Goal: Task Accomplishment & Management: Manage account settings

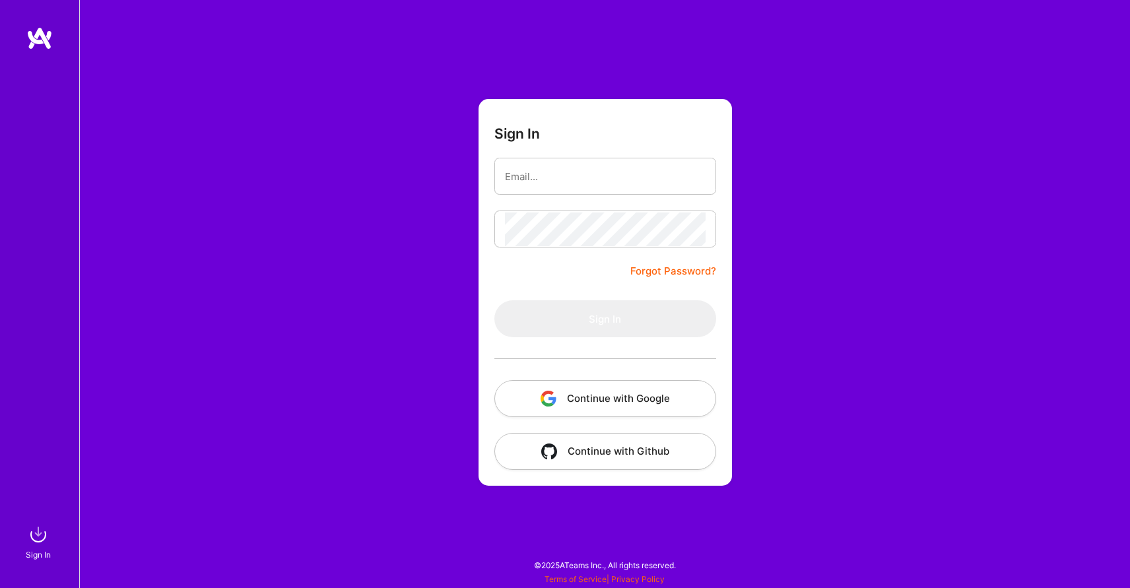
click at [580, 397] on button "Continue with Google" at bounding box center [605, 398] width 222 height 37
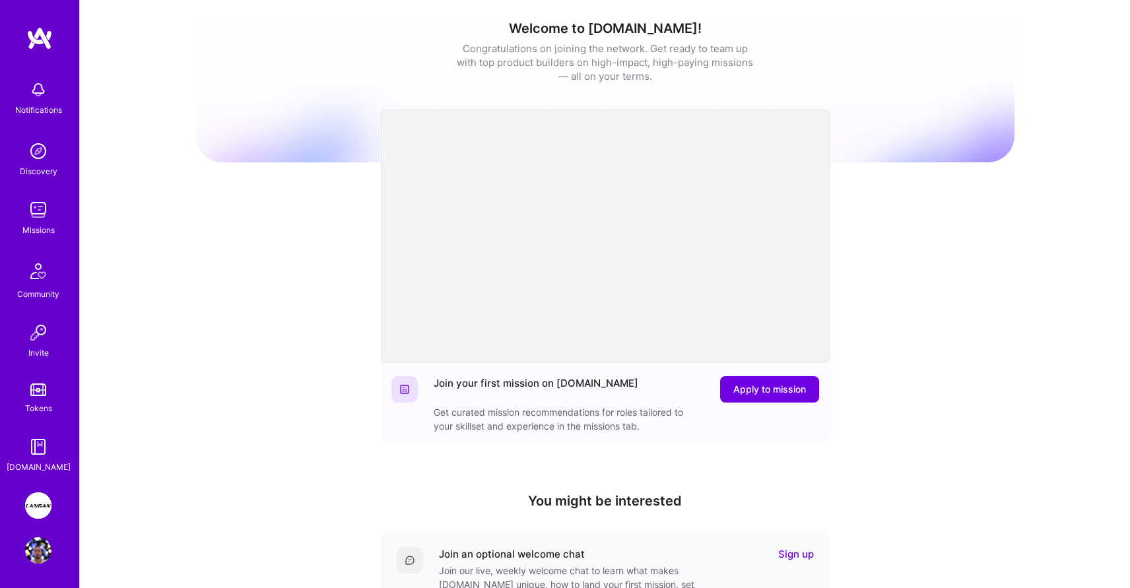
click at [42, 493] on img at bounding box center [38, 506] width 26 height 26
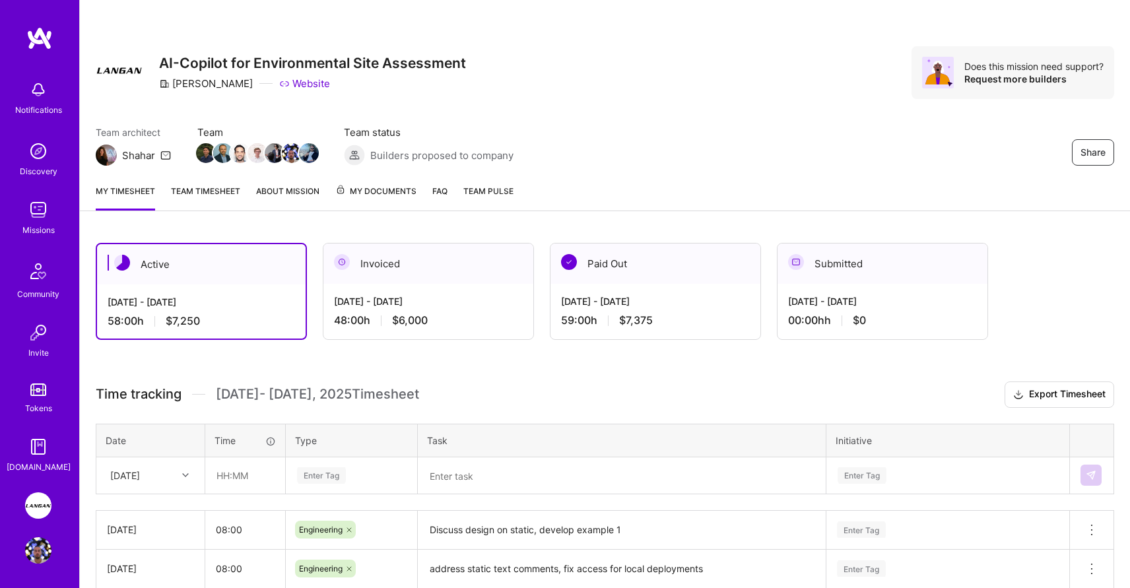
click at [201, 190] on link "Team timesheet" at bounding box center [205, 197] width 69 height 26
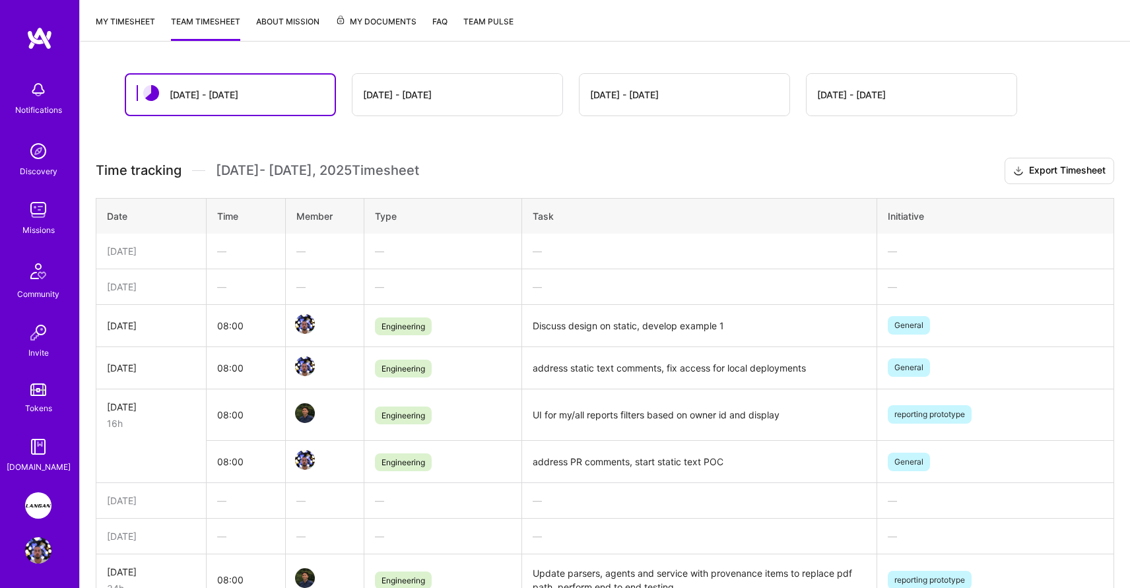
scroll to position [174, 0]
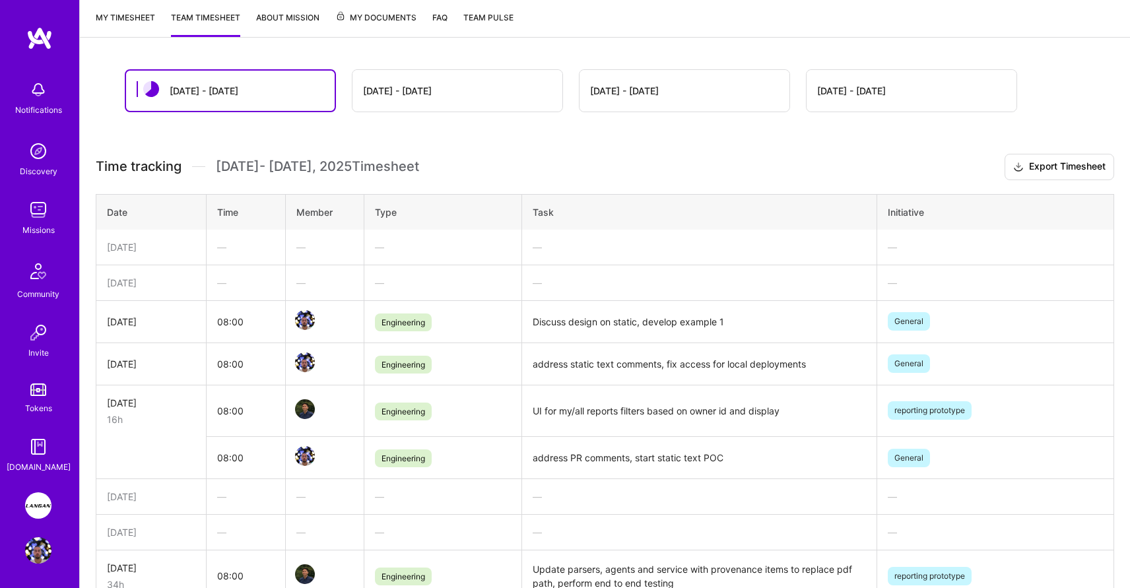
click at [246, 283] on div "—" at bounding box center [245, 283] width 57 height 14
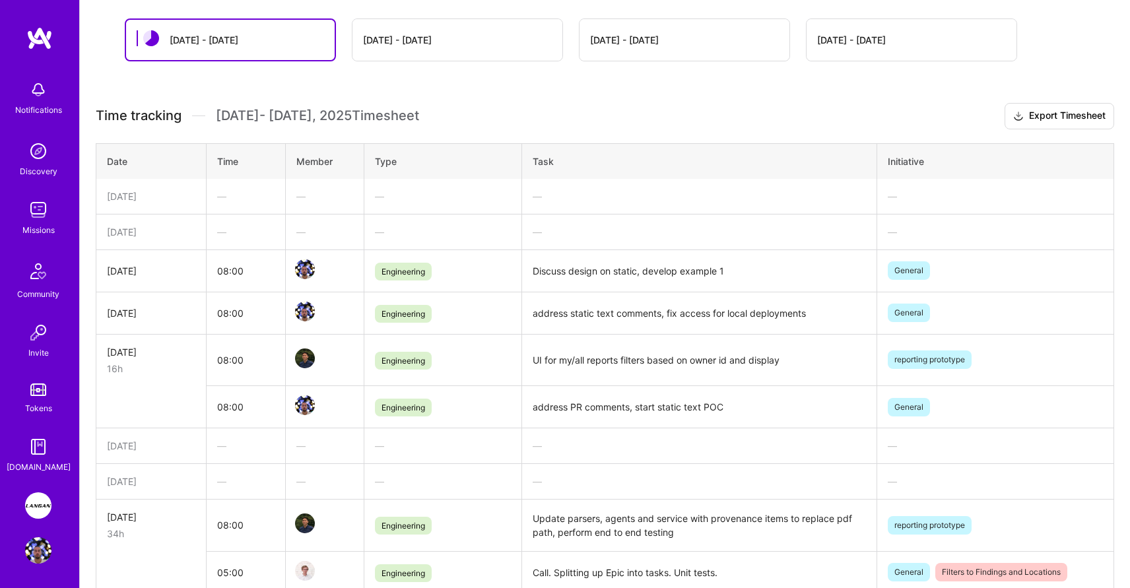
scroll to position [0, 0]
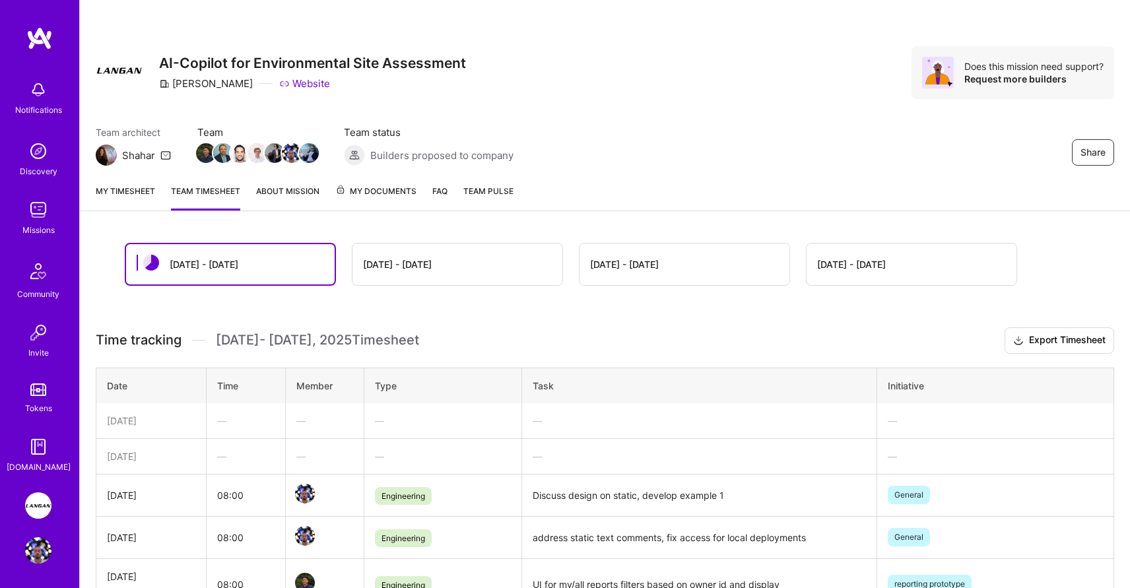
click at [213, 259] on div "[DATE] - [DATE]" at bounding box center [204, 264] width 69 height 14
click at [239, 442] on td "—" at bounding box center [246, 456] width 79 height 36
click at [224, 455] on div "—" at bounding box center [245, 457] width 57 height 14
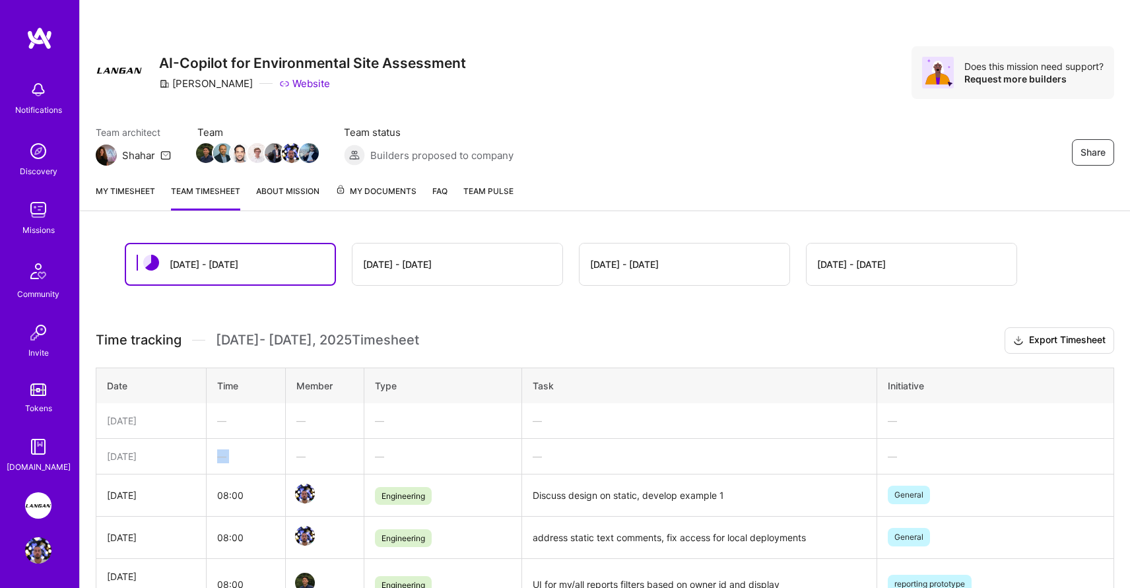
click at [224, 455] on div "—" at bounding box center [245, 457] width 57 height 14
click at [141, 196] on link "My timesheet" at bounding box center [125, 197] width 59 height 26
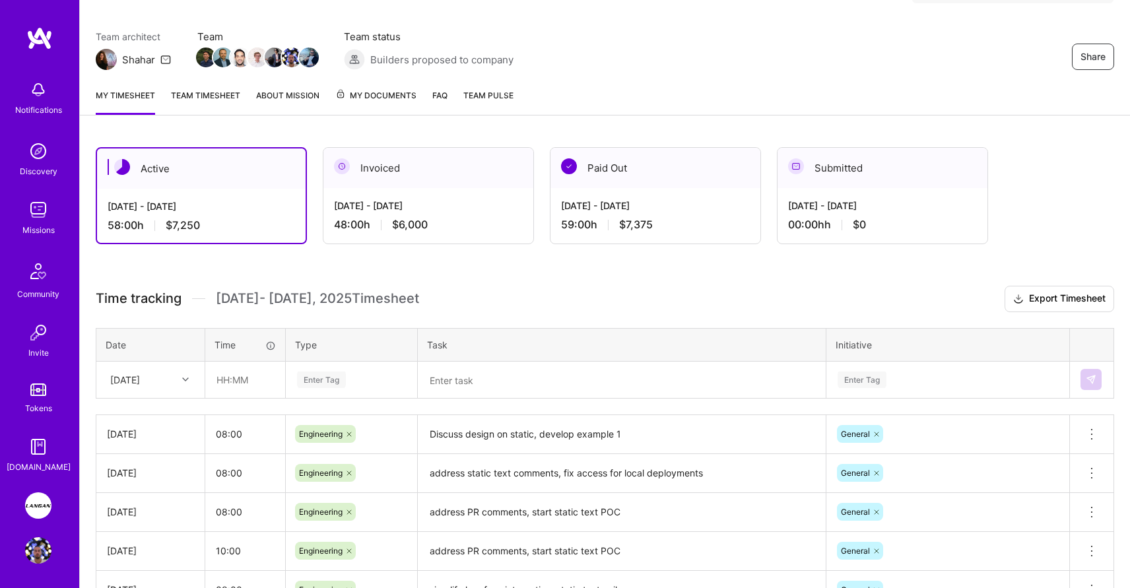
scroll to position [113, 0]
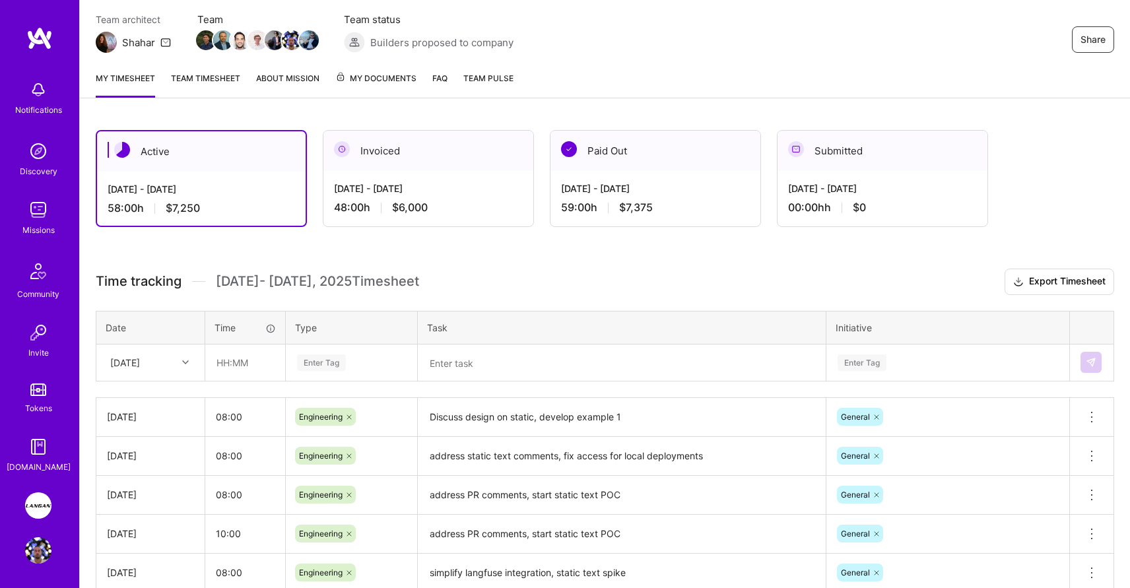
click at [165, 382] on div "Time tracking [DATE] - [DATE] Timesheet Export Timesheet Date Time Type Task In…" at bounding box center [605, 488] width 1019 height 438
click at [147, 451] on div "[DATE]" at bounding box center [150, 449] width 107 height 24
click at [182, 364] on div at bounding box center [187, 362] width 20 height 17
click at [156, 543] on div "[DATE]" at bounding box center [150, 547] width 107 height 24
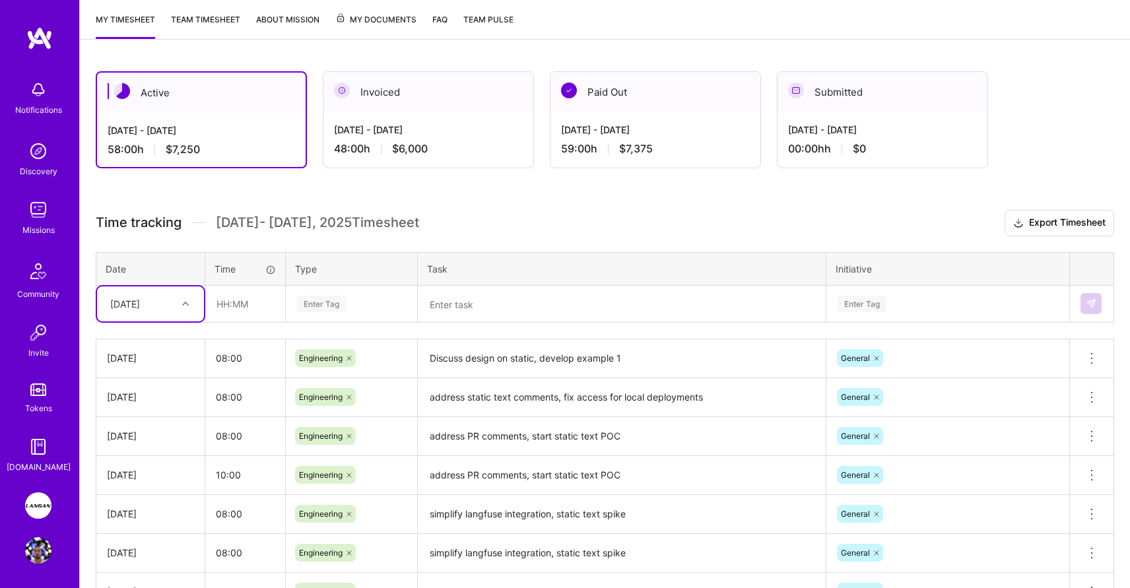
scroll to position [186, 0]
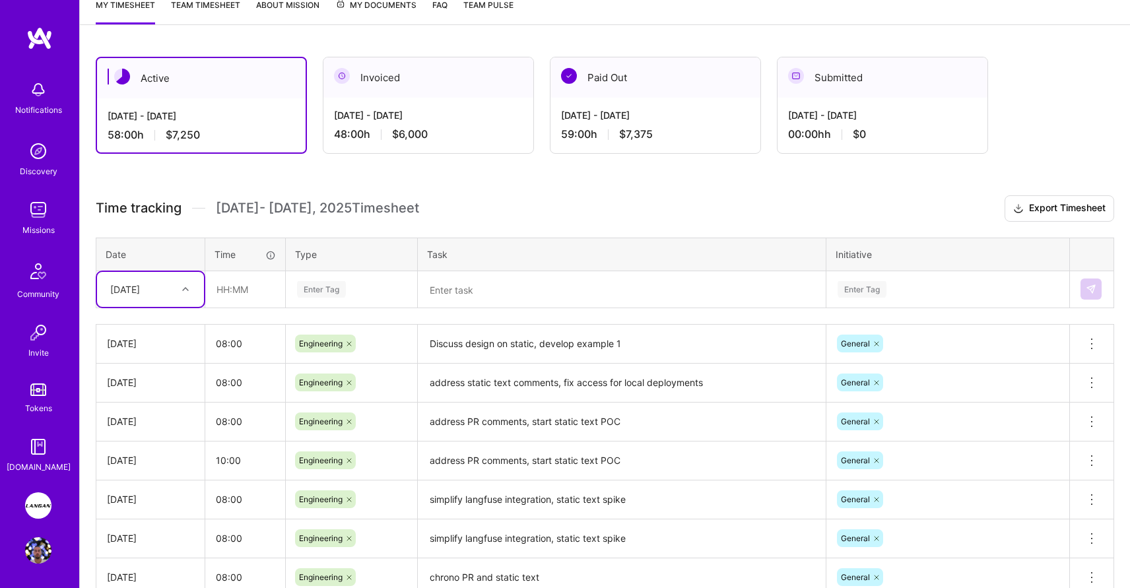
click at [186, 290] on icon at bounding box center [185, 289] width 7 height 7
click at [156, 493] on div "[DATE]" at bounding box center [150, 498] width 107 height 24
click at [192, 290] on div at bounding box center [187, 289] width 20 height 17
click at [149, 470] on div "[DATE]" at bounding box center [150, 471] width 107 height 24
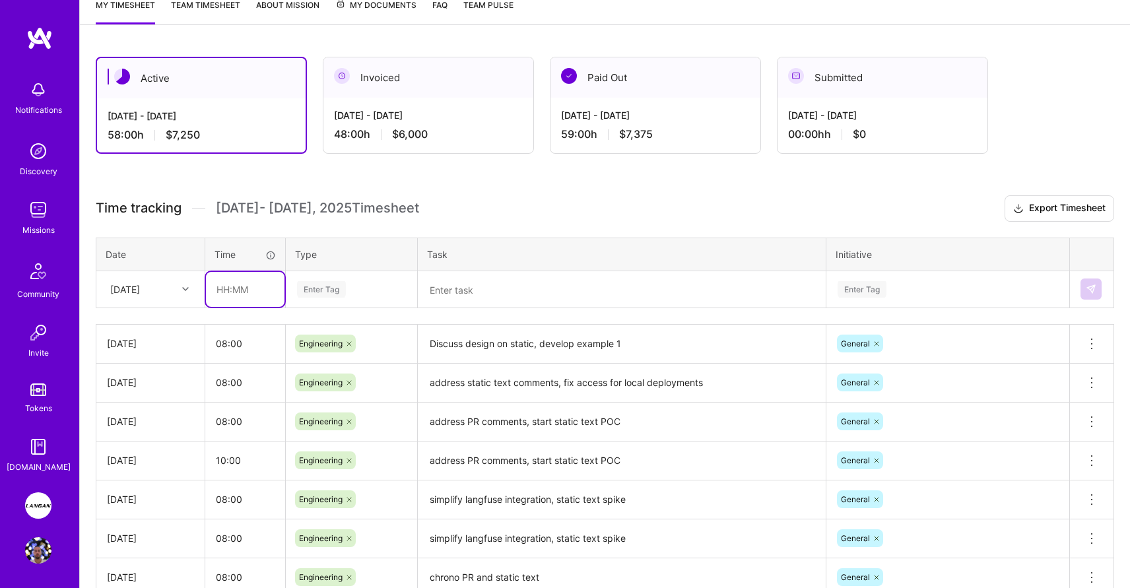
click at [244, 289] on input "text" at bounding box center [245, 289] width 79 height 35
type input "08:00"
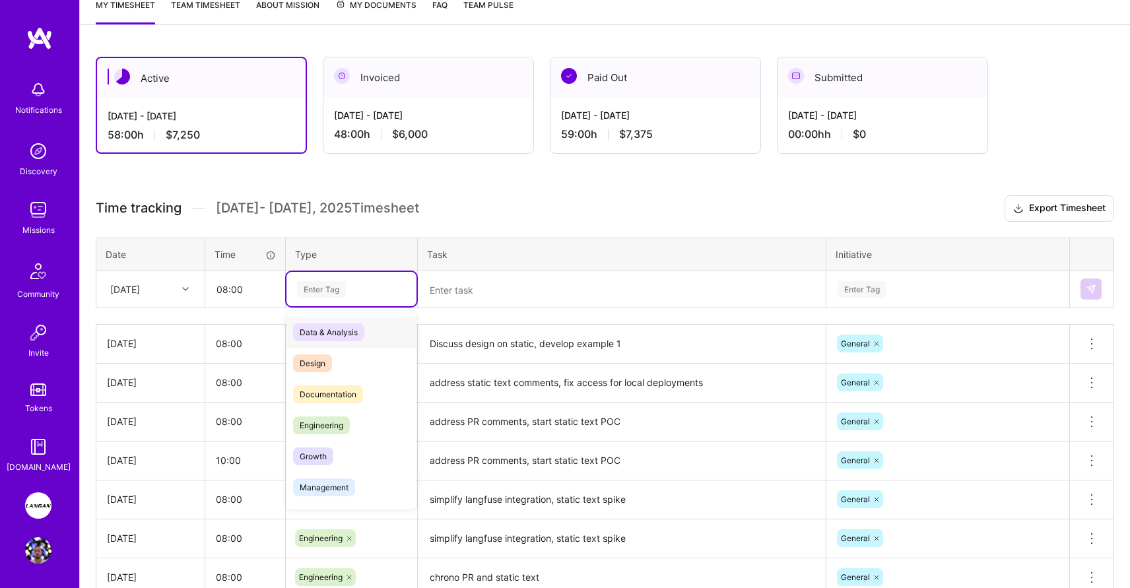
click at [324, 285] on div "Enter Tag" at bounding box center [321, 289] width 49 height 20
click at [331, 426] on span "Engineering" at bounding box center [321, 420] width 57 height 18
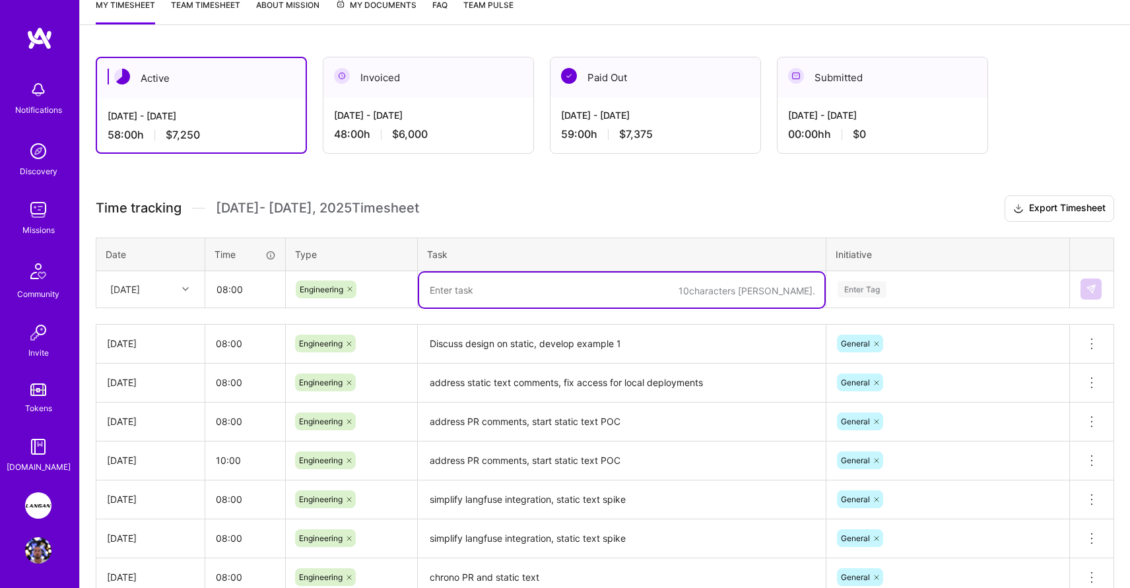
click at [538, 298] on textarea at bounding box center [621, 290] width 405 height 35
type textarea "E"
type textarea "Fix gnarly conflicts with main, additional code improvements for static"
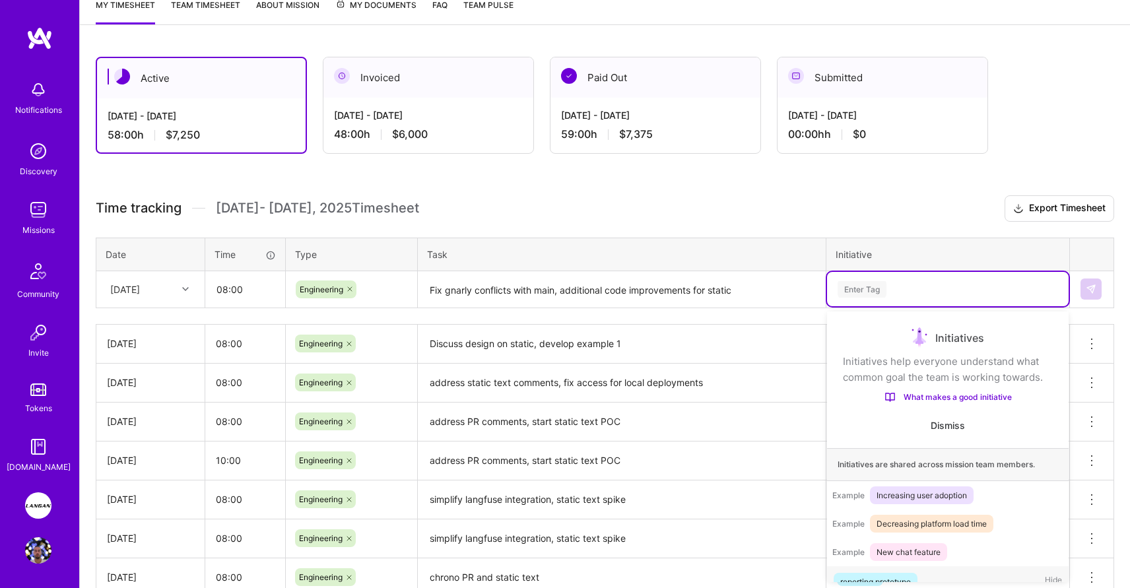
click at [875, 286] on div "Enter Tag" at bounding box center [862, 289] width 49 height 20
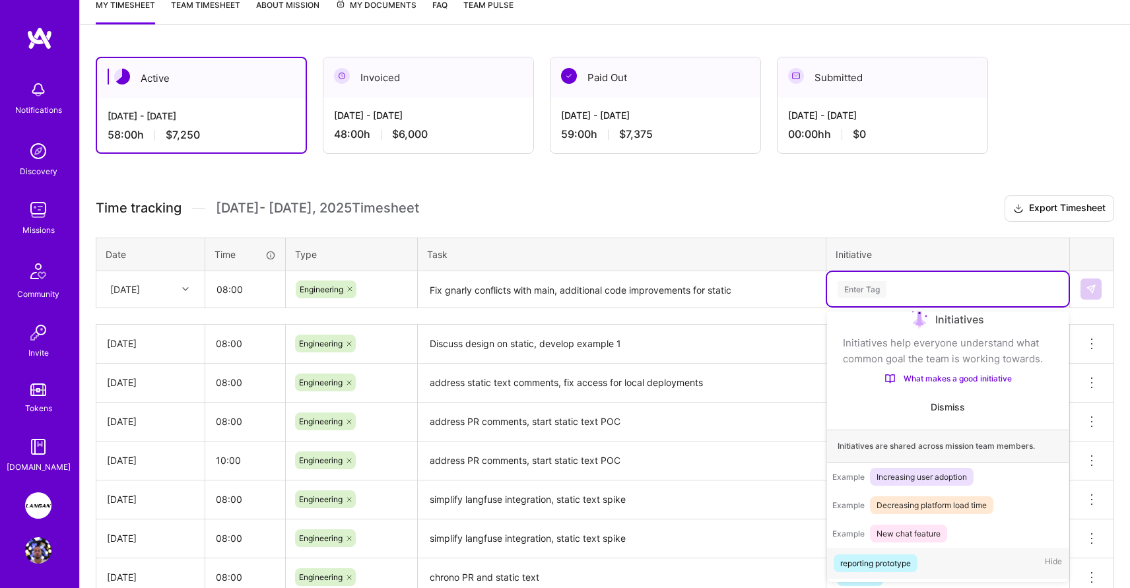
scroll to position [22, 0]
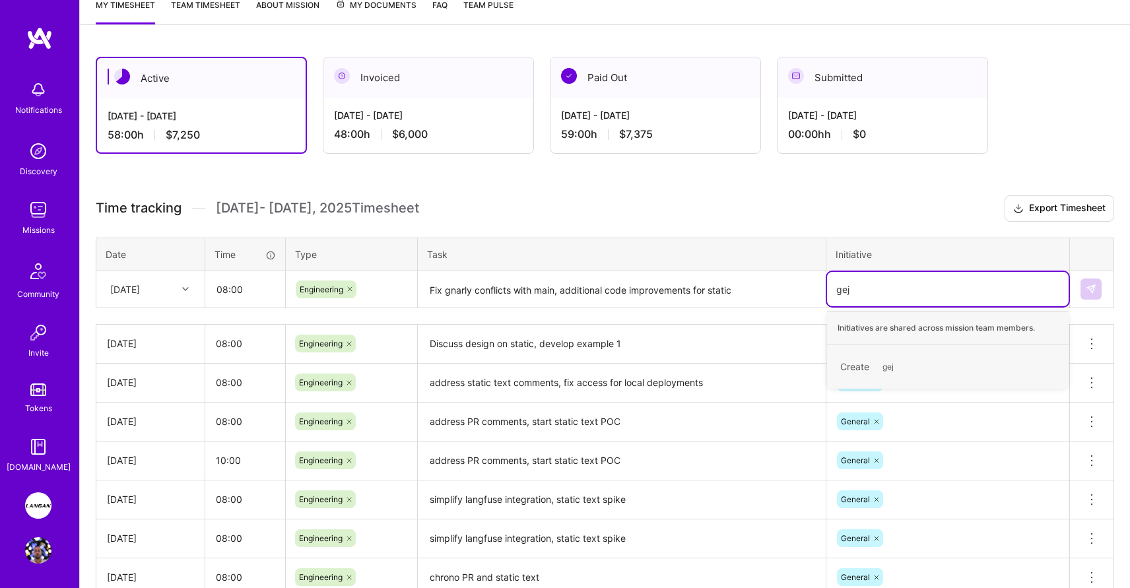
type input "ge"
click at [857, 356] on div "General" at bounding box center [854, 360] width 29 height 14
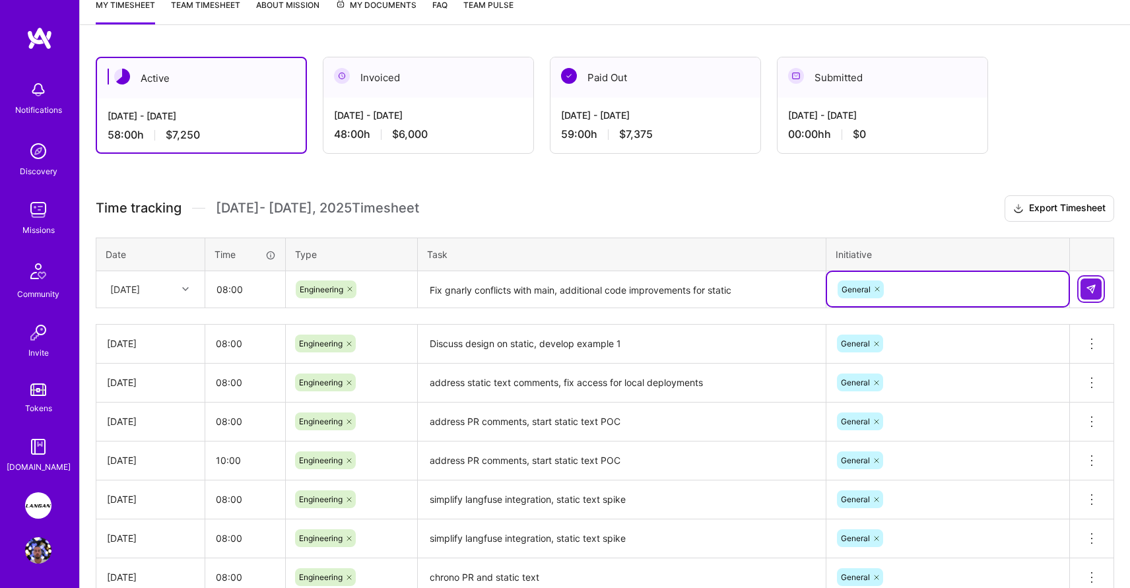
click at [1094, 289] on img at bounding box center [1091, 289] width 11 height 11
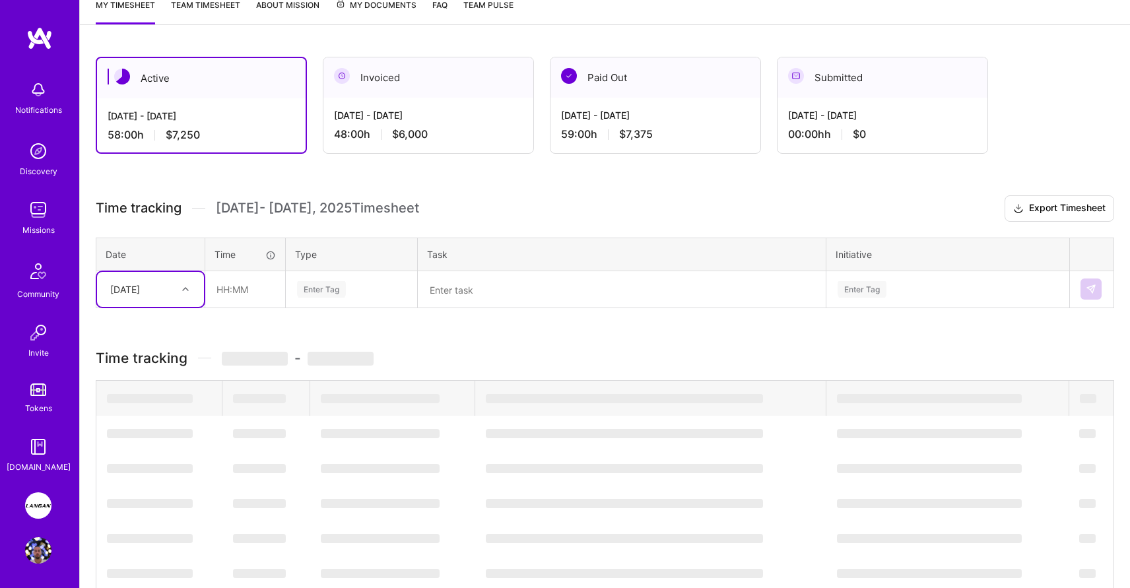
click at [192, 283] on div at bounding box center [187, 289] width 20 height 17
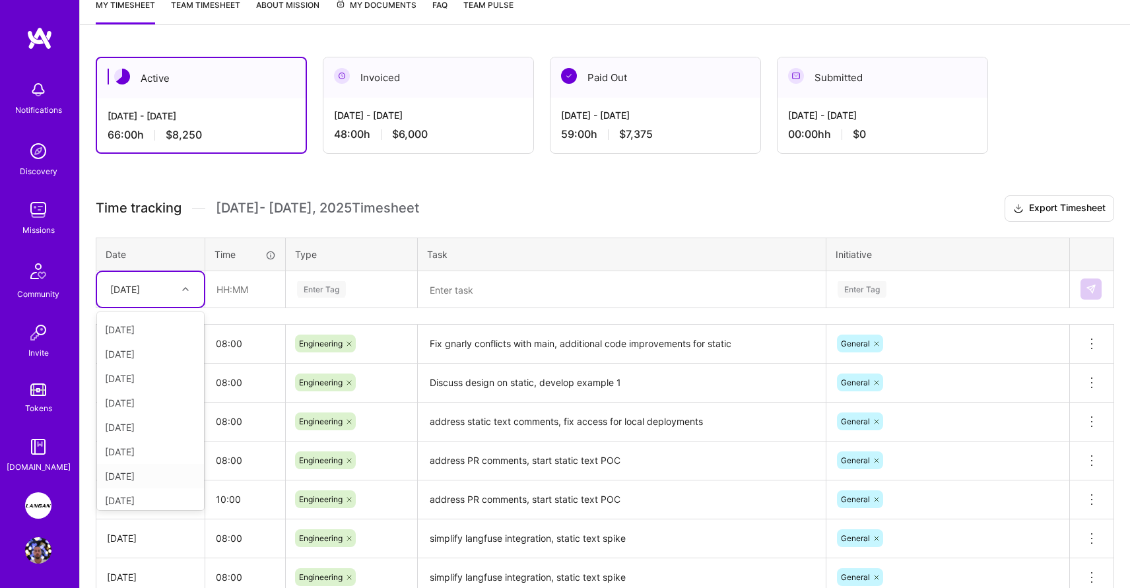
scroll to position [51, 0]
click at [133, 489] on div "[DATE]" at bounding box center [150, 495] width 107 height 24
click at [232, 289] on input "text" at bounding box center [245, 289] width 79 height 35
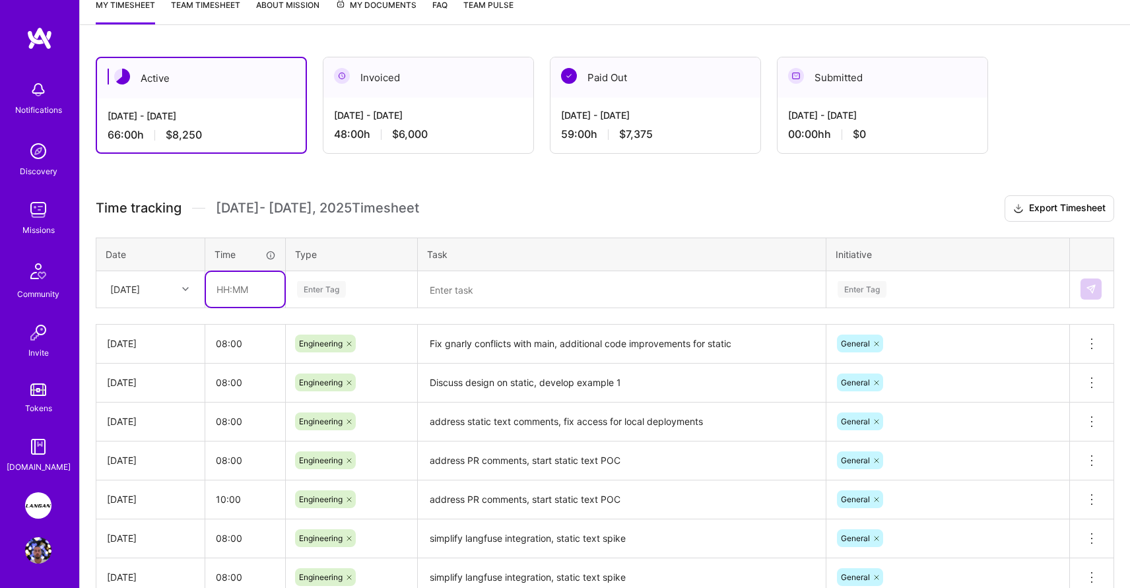
type input "08:00"
click at [314, 288] on div "Enter Tag" at bounding box center [321, 289] width 49 height 20
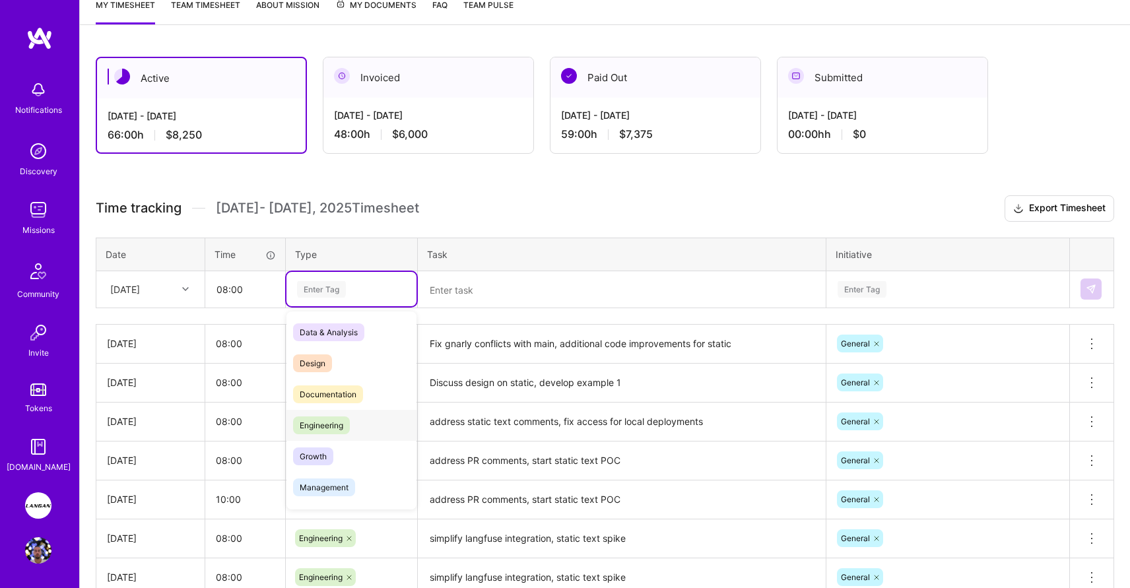
click at [320, 422] on span "Engineering" at bounding box center [321, 426] width 57 height 18
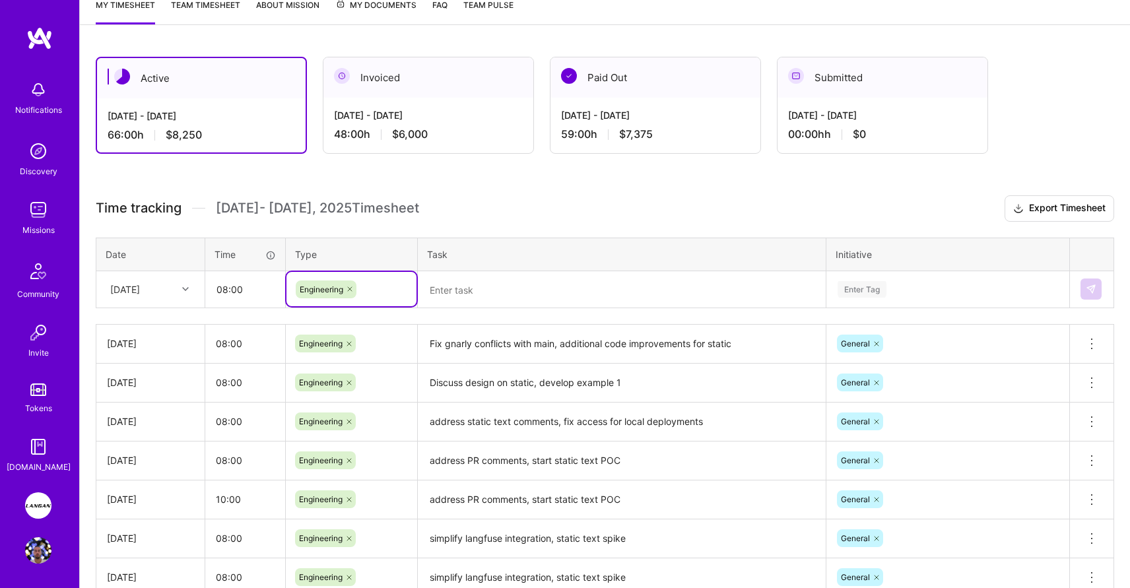
click at [475, 289] on textarea at bounding box center [621, 290] width 405 height 35
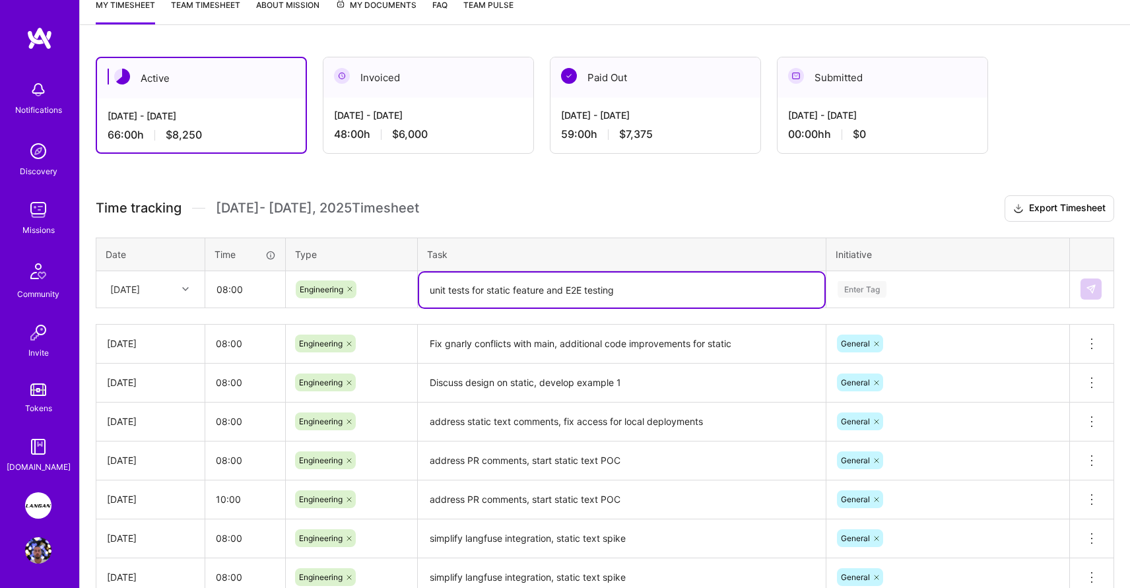
type textarea "unit tests for static feature and E2E testing"
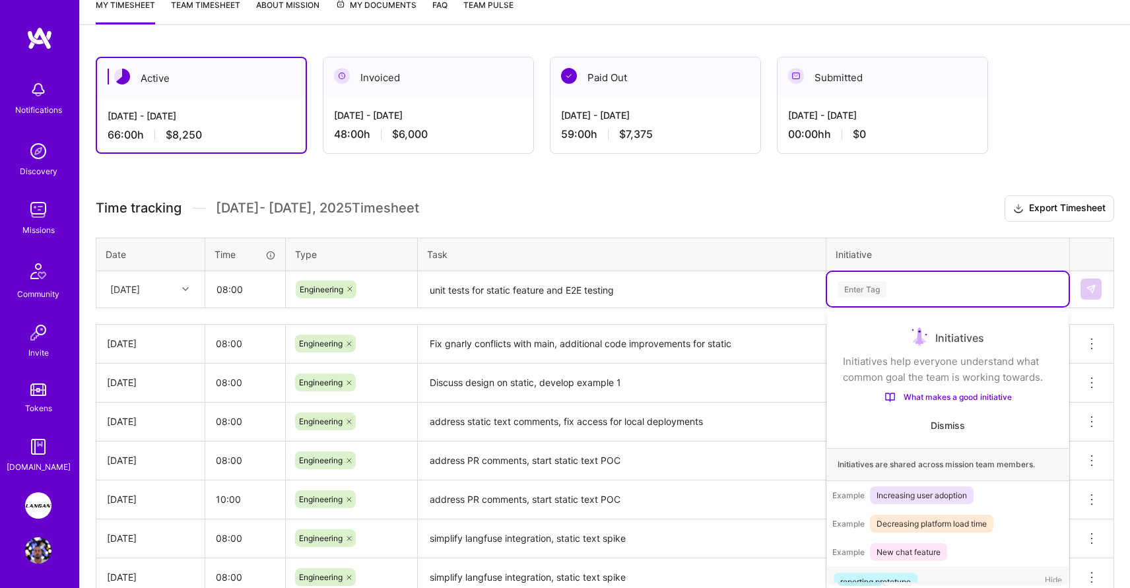
click at [872, 292] on div "Enter Tag" at bounding box center [862, 289] width 49 height 20
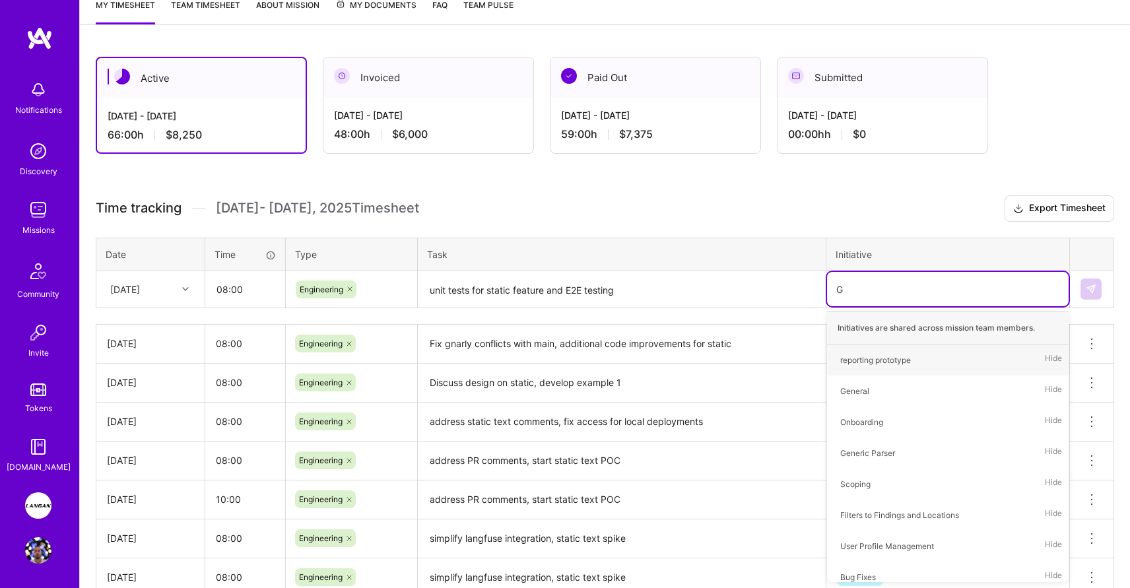
type input "Ge"
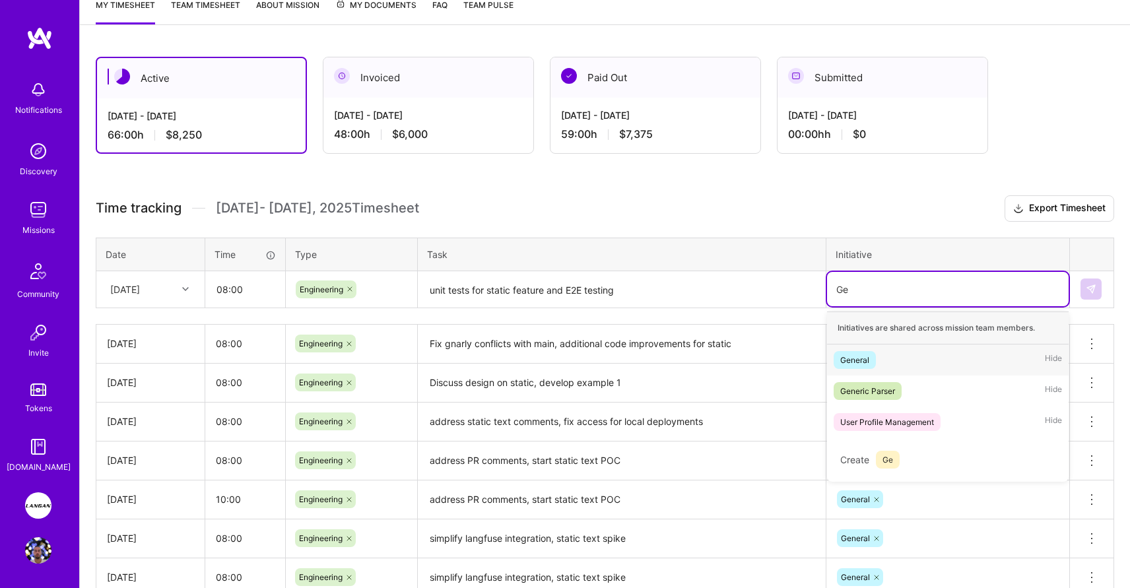
click at [856, 359] on div "General" at bounding box center [854, 360] width 29 height 14
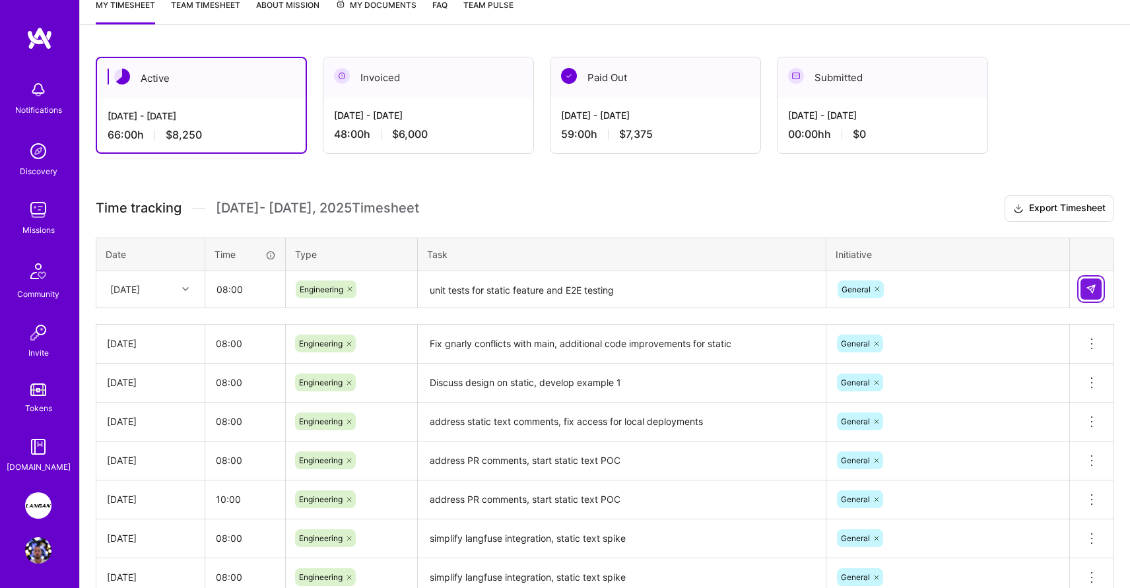
click at [1090, 289] on img at bounding box center [1091, 289] width 11 height 11
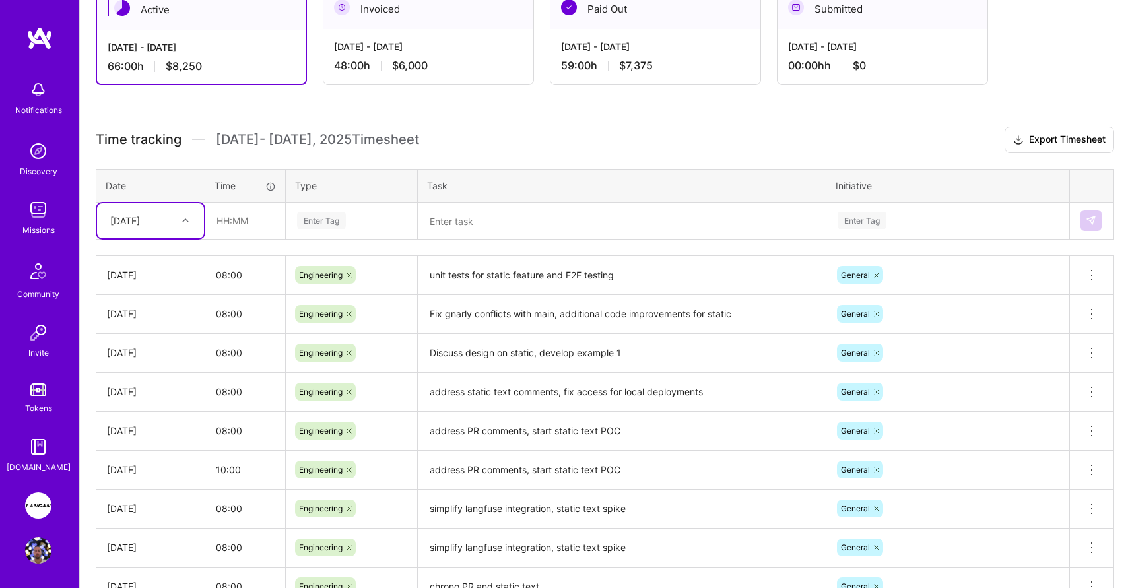
scroll to position [264, 0]
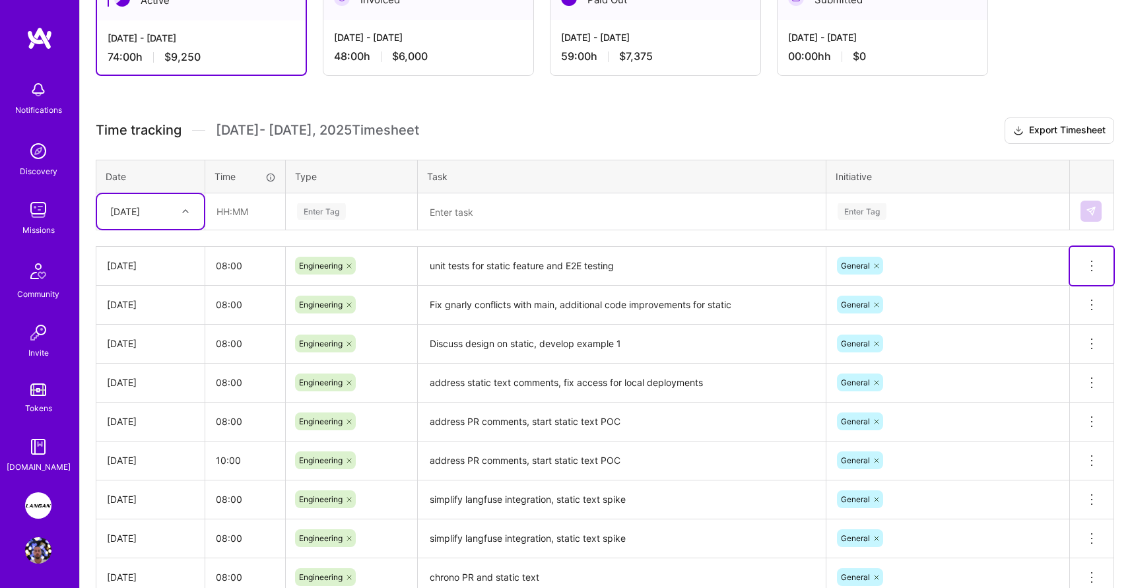
click at [1090, 262] on icon at bounding box center [1092, 266] width 16 height 16
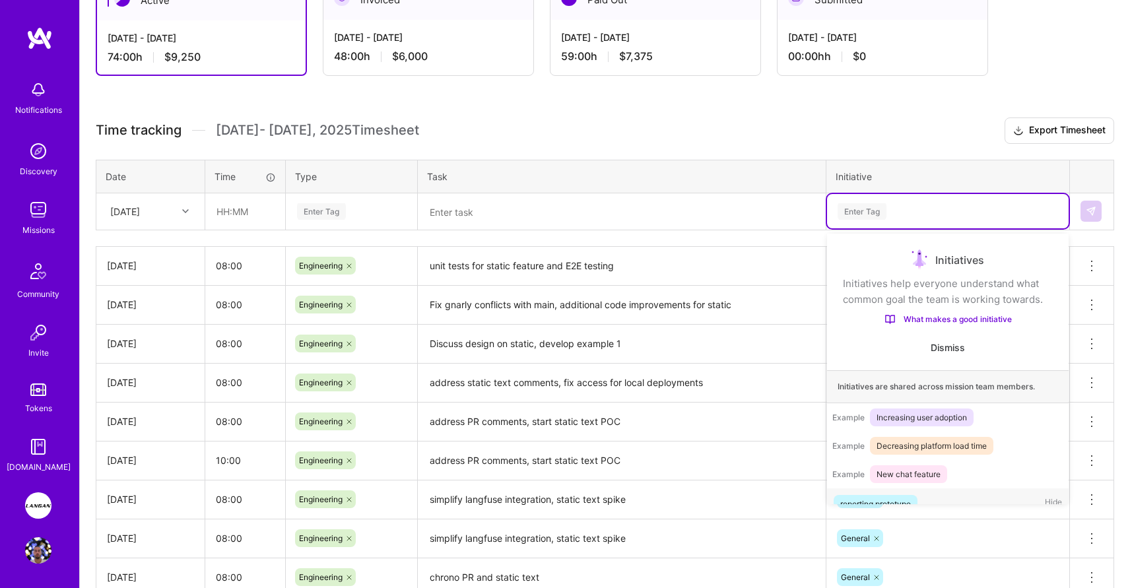
click at [897, 213] on div "Enter Tag" at bounding box center [947, 211] width 223 height 17
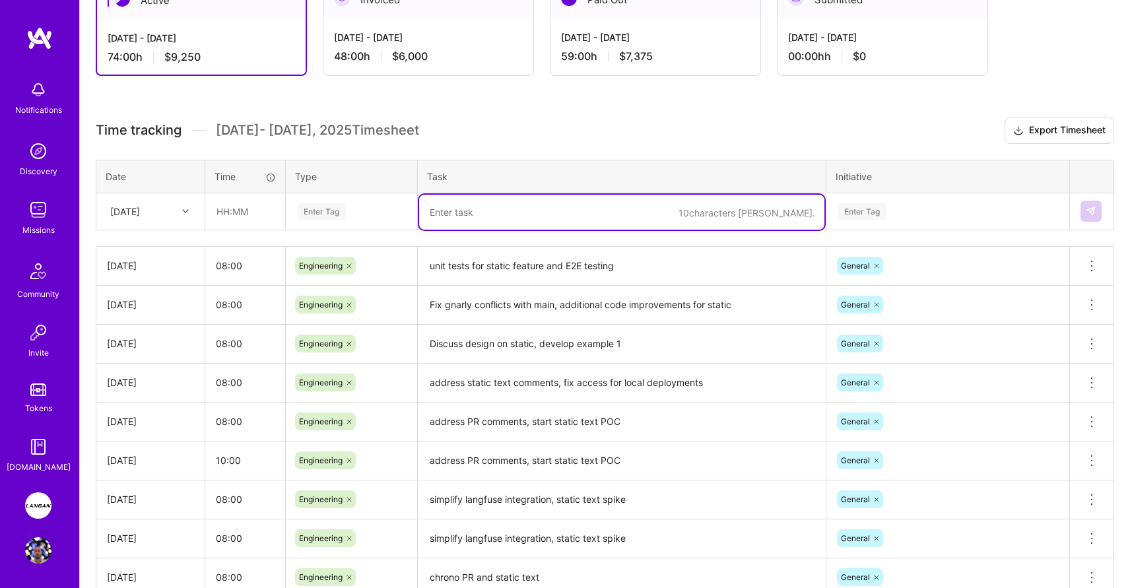
click at [743, 226] on textarea at bounding box center [621, 212] width 405 height 35
click at [635, 139] on h3 "Time tracking [DATE] - [DATE] Timesheet Export Timesheet" at bounding box center [605, 131] width 1019 height 26
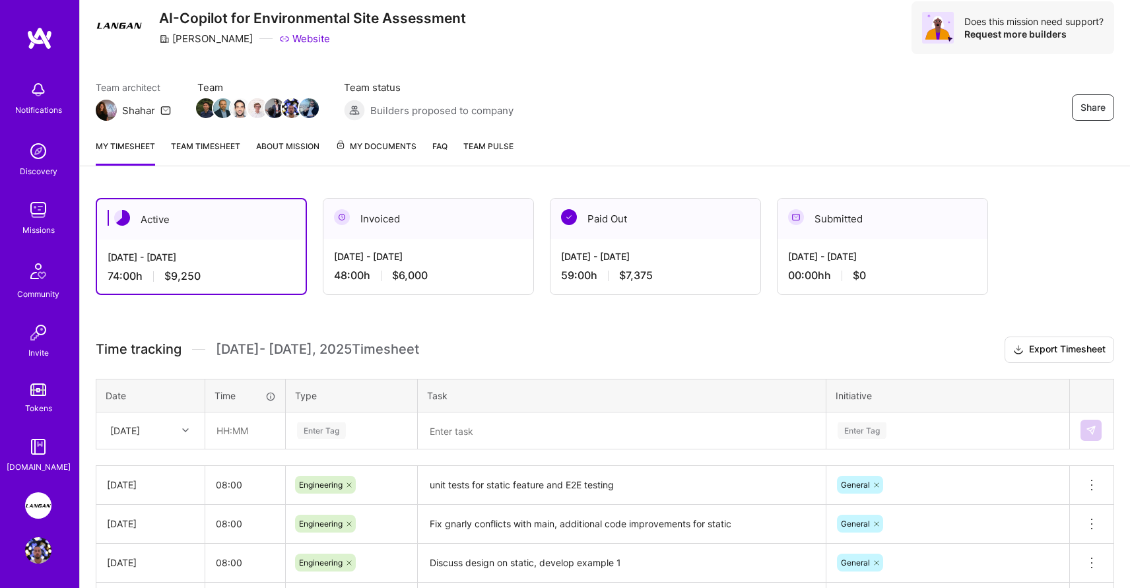
scroll to position [46, 0]
